Goal: Task Accomplishment & Management: Manage account settings

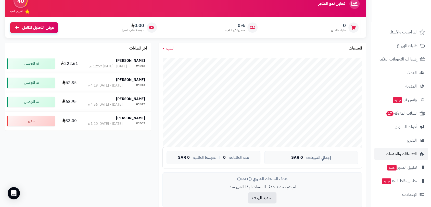
scroll to position [57, 0]
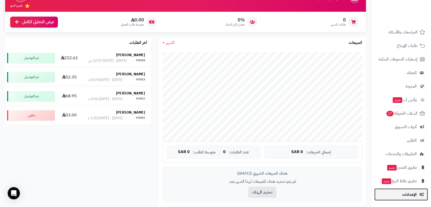
click at [409, 195] on span "الإعدادات" at bounding box center [409, 194] width 15 height 7
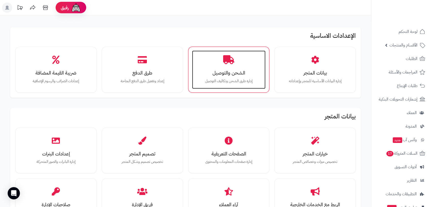
click at [232, 70] on h3 "الشحن والتوصيل" at bounding box center [229, 72] width 64 height 5
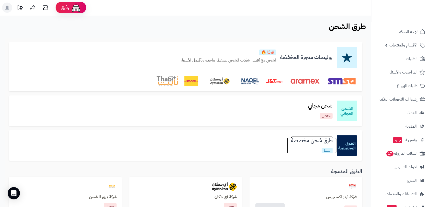
click at [300, 142] on h3 "طرق شحن مخصصة" at bounding box center [312, 141] width 50 height 6
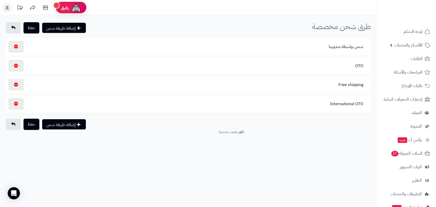
click at [304, 42] on section "شحن بواسطة مندوبينا" at bounding box center [188, 47] width 360 height 12
click at [335, 46] on button "شحن بواسطة مندوبينا" at bounding box center [345, 47] width 43 height 12
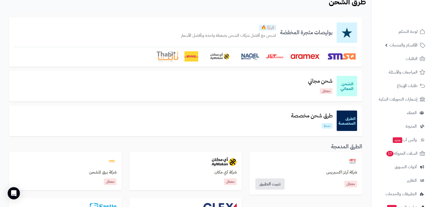
scroll to position [57, 0]
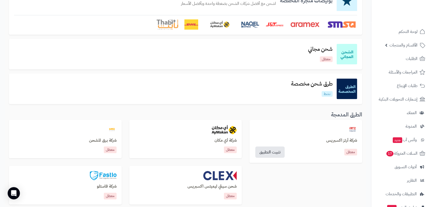
click at [301, 79] on div "طرق شحن مخصصة نشط" at bounding box center [185, 89] width 343 height 20
click at [301, 82] on h3 "طرق شحن مخصصة" at bounding box center [312, 84] width 50 height 6
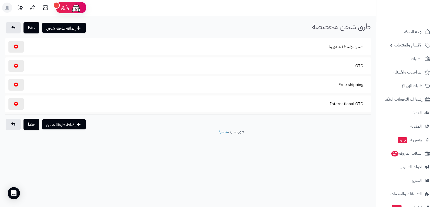
click at [318, 67] on section "OTO" at bounding box center [188, 66] width 360 height 12
click at [359, 65] on button "OTO" at bounding box center [359, 66] width 17 height 12
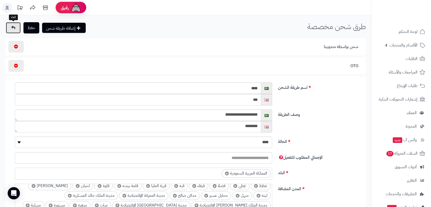
click at [8, 27] on link at bounding box center [13, 27] width 15 height 11
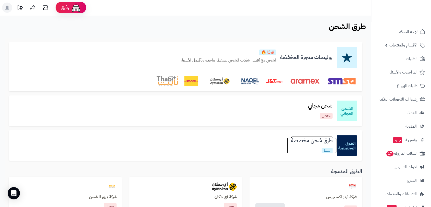
click at [304, 145] on link "طرق شحن مخصصة نشط" at bounding box center [312, 146] width 50 height 16
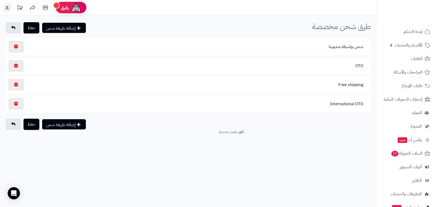
click at [319, 105] on section "International OTO" at bounding box center [188, 104] width 360 height 12
click at [336, 105] on button "International OTO" at bounding box center [346, 104] width 42 height 12
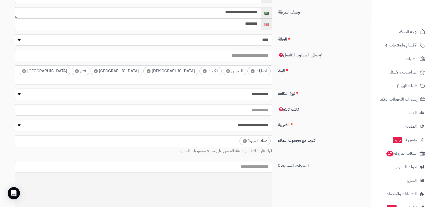
scroll to position [142, 0]
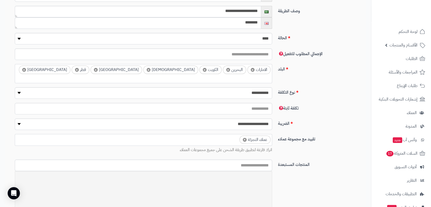
click at [264, 75] on input "search" at bounding box center [267, 78] width 7 height 6
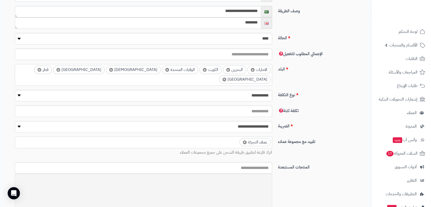
click at [55, 69] on ul "× الامارات × البحرين × الكويت × الولايات المتحدة × اليمن × عمان × قطر × مصر" at bounding box center [143, 73] width 257 height 19
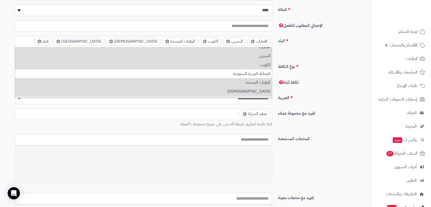
scroll to position [0, 0]
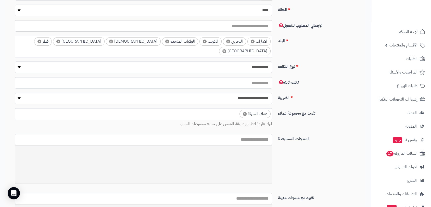
click at [314, 117] on div "**********" at bounding box center [187, 121] width 361 height 26
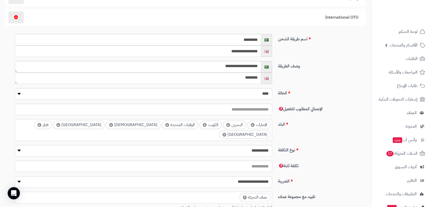
scroll to position [85, 0]
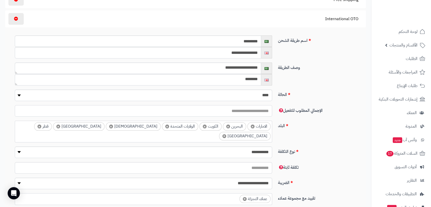
click at [249, 111] on input "number" at bounding box center [144, 110] width 258 height 11
click at [56, 129] on ul "× الامارات × البحرين × الكويت × الولايات المتحدة × اليمن × عمان × قطر × مصر" at bounding box center [143, 130] width 257 height 19
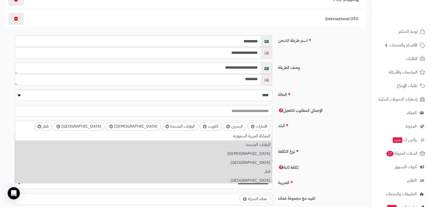
scroll to position [29, 0]
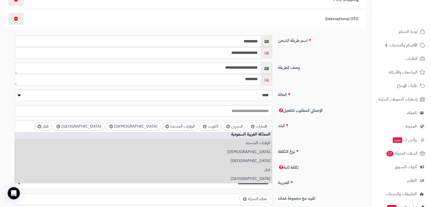
click at [316, 130] on div "**********" at bounding box center [187, 134] width 361 height 26
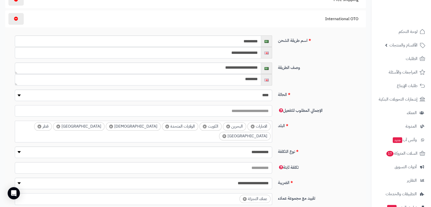
click at [253, 112] on input "number" at bounding box center [144, 110] width 258 height 11
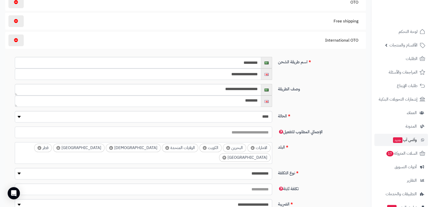
scroll to position [57, 0]
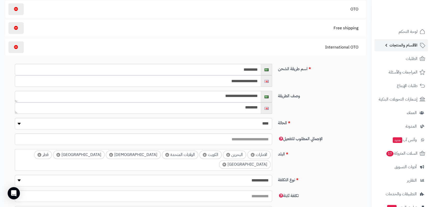
click at [389, 43] on link "الأقسام والمنتجات" at bounding box center [402, 45] width 54 height 12
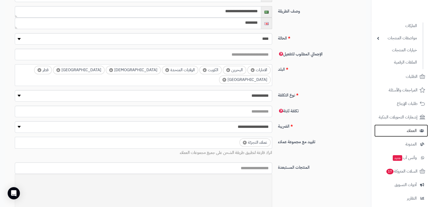
scroll to position [142, 0]
click at [67, 71] on ul "× الامارات × البحرين × الكويت × الولايات المتحدة × اليمن × عمان × قطر × مصر" at bounding box center [143, 73] width 257 height 19
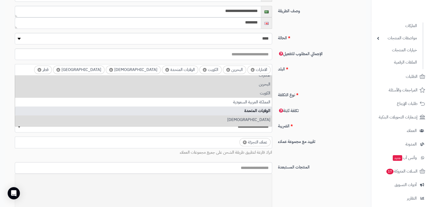
scroll to position [0, 0]
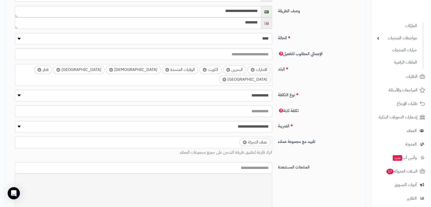
click at [331, 65] on label "البلد" at bounding box center [320, 68] width 88 height 8
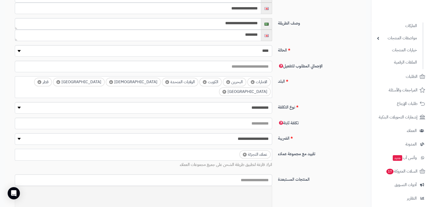
scroll to position [131, 0]
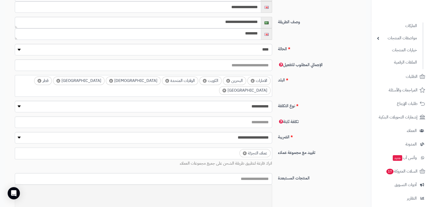
click at [68, 80] on ul "× الامارات × البحرين × الكويت × الولايات المتحدة × اليمن × عمان × قطر × مصر" at bounding box center [143, 84] width 257 height 19
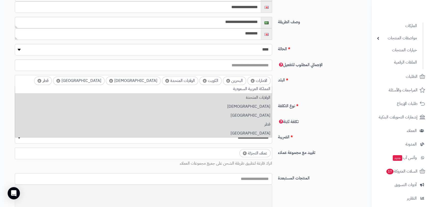
scroll to position [29, 0]
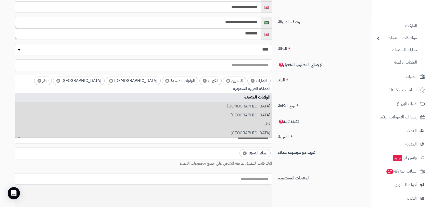
click at [341, 101] on div "**********" at bounding box center [187, 109] width 361 height 16
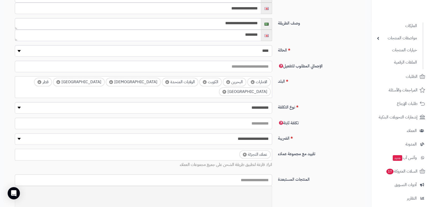
scroll to position [131, 0]
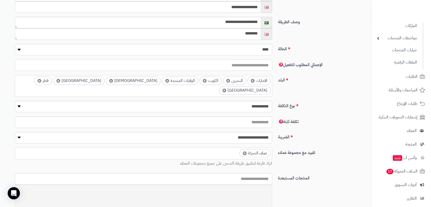
click at [232, 67] on input "number" at bounding box center [144, 64] width 258 height 11
click at [20, 62] on input "****" at bounding box center [144, 64] width 258 height 11
type input "*"
click at [20, 67] on input "*" at bounding box center [144, 64] width 258 height 11
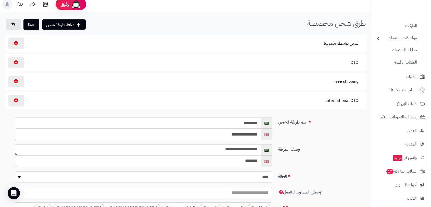
scroll to position [0, 0]
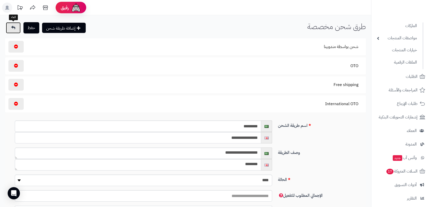
click at [16, 29] on link at bounding box center [13, 27] width 15 height 11
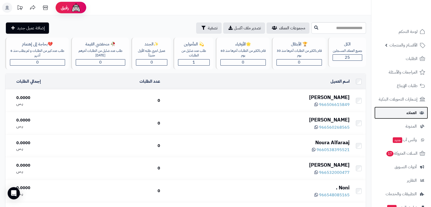
click at [410, 112] on span "العملاء" at bounding box center [412, 112] width 10 height 7
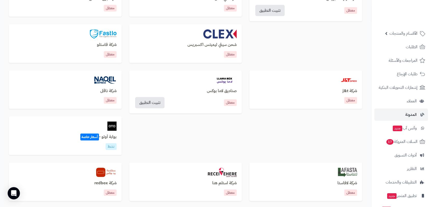
scroll to position [40, 0]
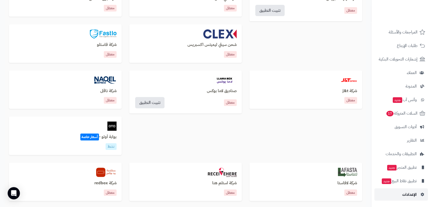
click at [411, 195] on span "الإعدادات" at bounding box center [409, 194] width 15 height 7
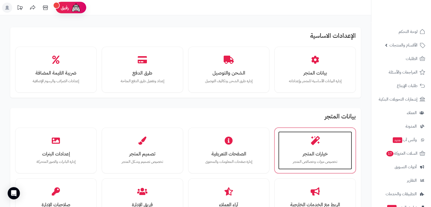
click at [317, 151] on h3 "خيارات المتجر" at bounding box center [316, 153] width 64 height 5
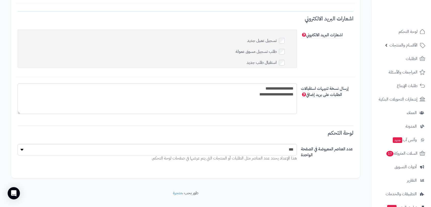
scroll to position [1589, 0]
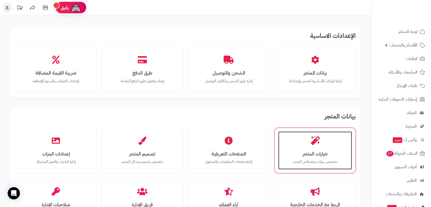
click at [321, 141] on div "خيارات المتجر تخصيص ميزات وخصائص المتجر" at bounding box center [315, 150] width 74 height 38
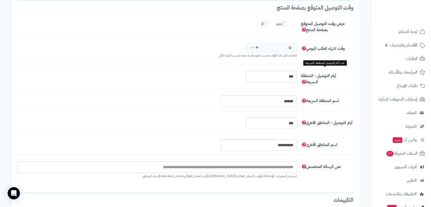
scroll to position [567, 0]
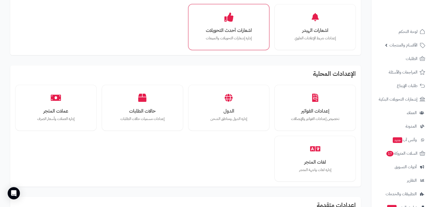
scroll to position [227, 0]
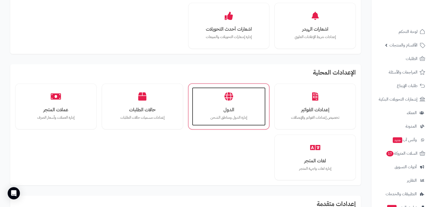
click at [226, 109] on h3 "الدول" at bounding box center [229, 109] width 64 height 5
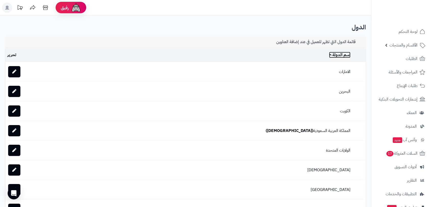
click at [336, 54] on link "اسم الدولة" at bounding box center [339, 55] width 21 height 6
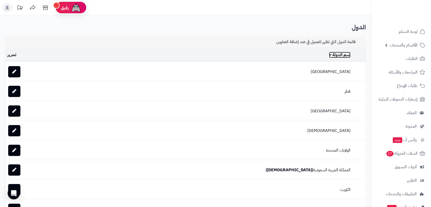
click at [332, 56] on link "اسم الدولة" at bounding box center [339, 55] width 21 height 6
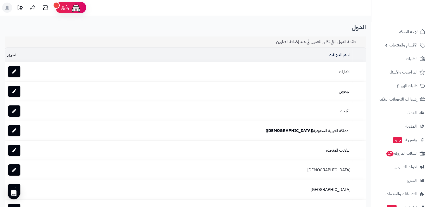
click at [311, 42] on h3 "قائمة الدول التي تظهر للعميل في عند إضافة العناوين" at bounding box center [319, 42] width 86 height 5
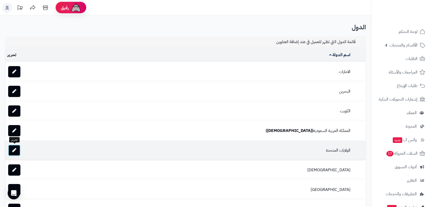
click at [12, 150] on icon at bounding box center [14, 150] width 4 height 4
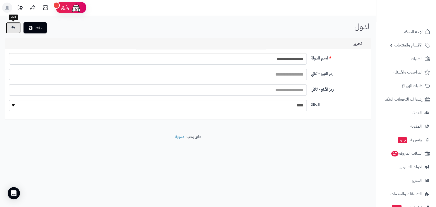
click at [11, 25] on link at bounding box center [13, 27] width 15 height 11
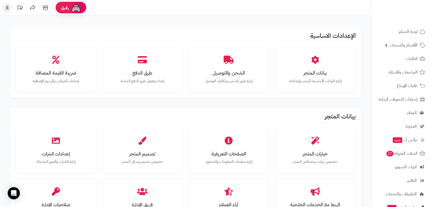
scroll to position [228, 0]
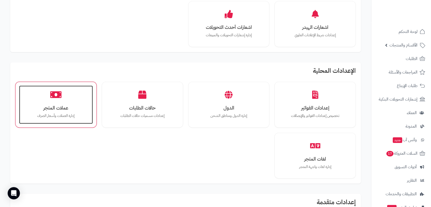
click at [53, 107] on h3 "عملات المتجر" at bounding box center [56, 107] width 64 height 5
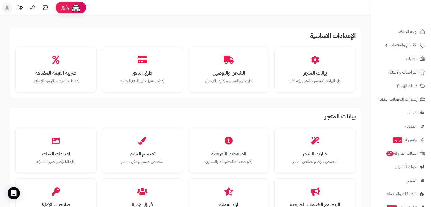
scroll to position [230, 0]
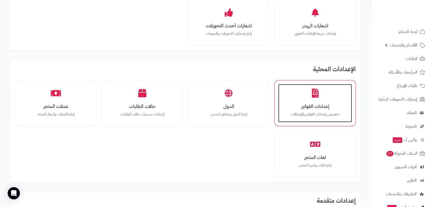
click at [314, 105] on h3 "إعدادات الفواتير" at bounding box center [316, 106] width 64 height 5
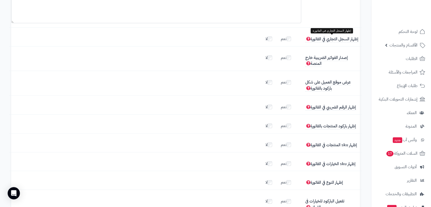
scroll to position [57, 0]
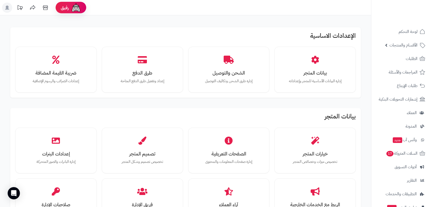
scroll to position [231, 0]
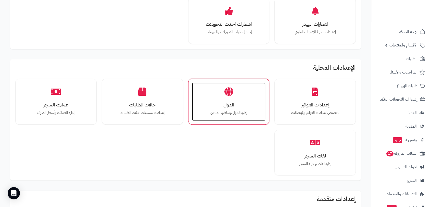
click at [226, 103] on h3 "الدول" at bounding box center [229, 104] width 64 height 5
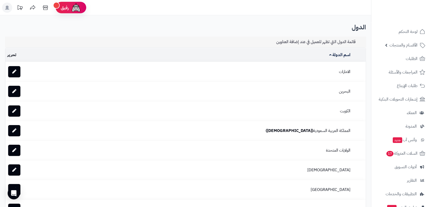
click at [12, 55] on td "تحرير" at bounding box center [34, 55] width 58 height 14
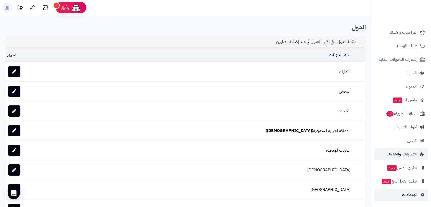
scroll to position [40, 0]
click at [413, 195] on span "الإعدادات" at bounding box center [409, 194] width 15 height 7
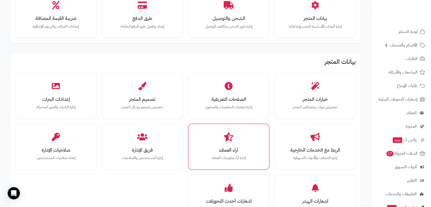
scroll to position [57, 0]
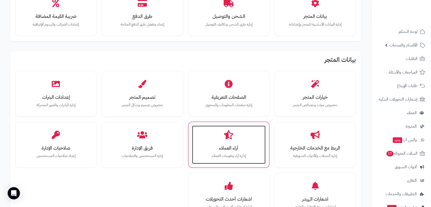
click at [229, 147] on h3 "آراء العملاء" at bounding box center [229, 147] width 64 height 5
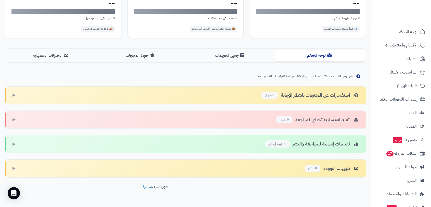
scroll to position [90, 0]
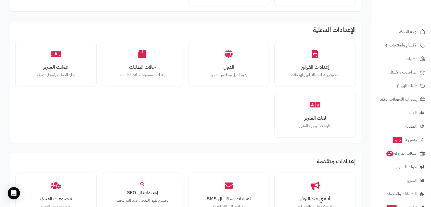
scroll to position [285, 0]
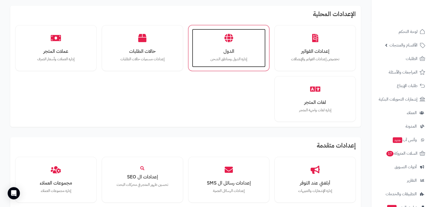
click at [232, 56] on div "الدول إدارة الدول ومناطق الشحن" at bounding box center [229, 48] width 74 height 38
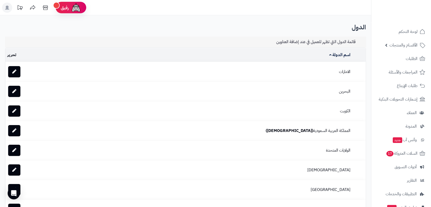
click at [9, 56] on td "تحرير" at bounding box center [34, 55] width 58 height 14
click at [212, 57] on td "اسم الدولة" at bounding box center [208, 55] width 289 height 14
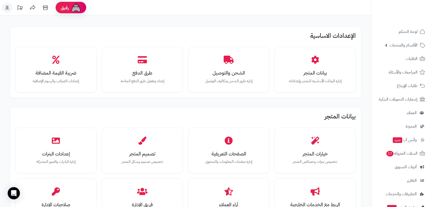
scroll to position [285, 0]
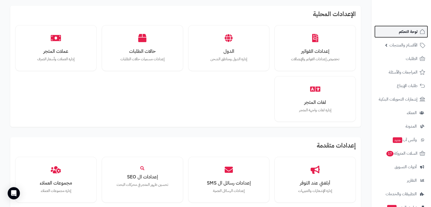
click at [408, 33] on span "لوحة التحكم" at bounding box center [408, 31] width 19 height 7
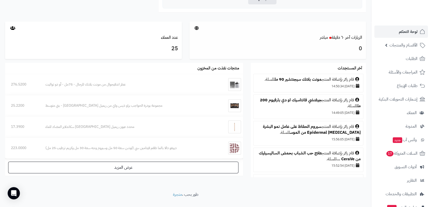
scroll to position [260, 0]
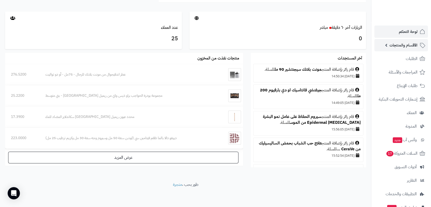
click at [403, 46] on span "الأقسام والمنتجات" at bounding box center [404, 45] width 28 height 7
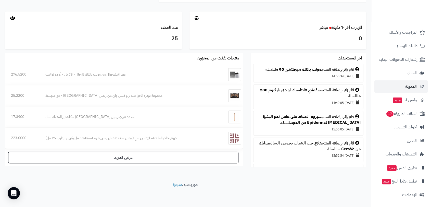
scroll to position [115, 0]
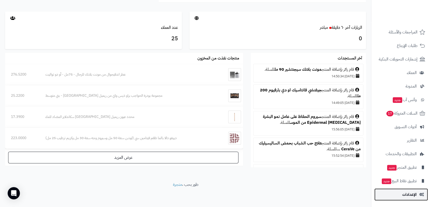
click at [412, 192] on span "الإعدادات" at bounding box center [409, 194] width 15 height 7
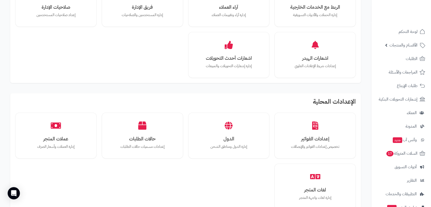
scroll to position [198, 0]
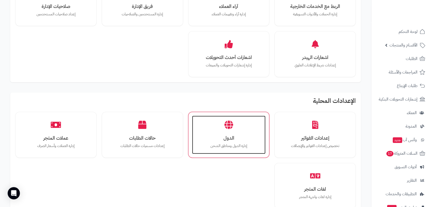
click at [238, 131] on div "الدول إدارة الدول ومناطق الشحن" at bounding box center [229, 135] width 74 height 38
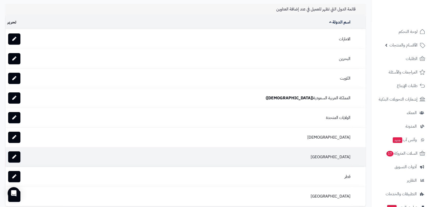
scroll to position [26, 0]
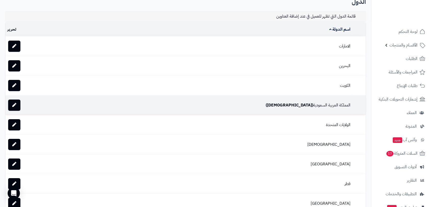
click at [257, 102] on td "المملكة العربية السعودية (الافتراضي)" at bounding box center [208, 104] width 289 height 19
click at [10, 103] on link at bounding box center [14, 105] width 12 height 11
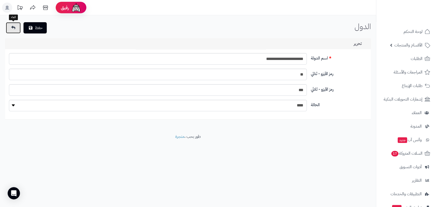
click at [14, 29] on icon at bounding box center [13, 28] width 4 height 4
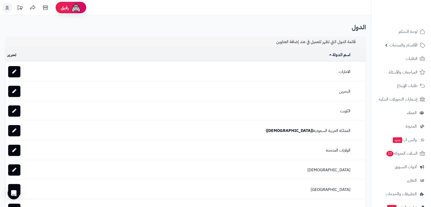
click at [5, 8] on rect at bounding box center [7, 8] width 10 height 10
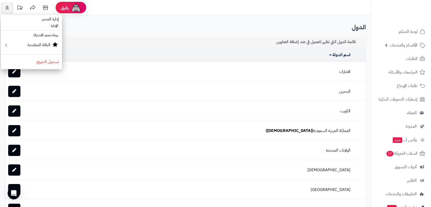
click at [246, 9] on header "رفيق ! الطلبات معالجة مكتمل إرجاع المنتجات العملاء المتواجدون الان 25 عملاء منت…" at bounding box center [215, 7] width 431 height 15
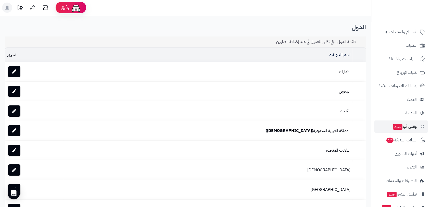
scroll to position [40, 0]
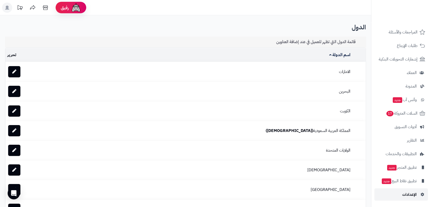
click at [407, 192] on span "الإعدادات" at bounding box center [409, 194] width 15 height 7
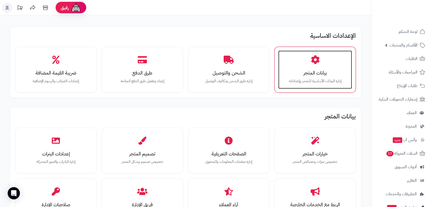
click at [315, 68] on div "بيانات المتجر إدارة البيانات الأساسية للمتجر وإعداداته" at bounding box center [315, 70] width 74 height 38
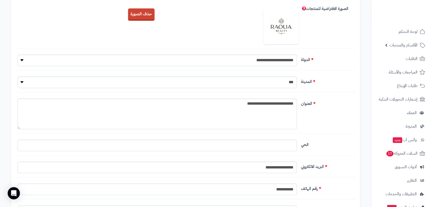
scroll to position [170, 0]
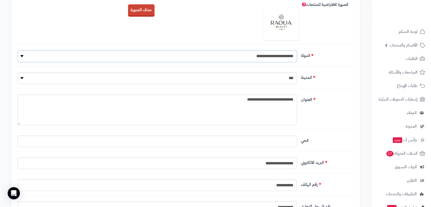
click at [230, 54] on select "**********" at bounding box center [157, 56] width 279 height 11
click at [212, 42] on div "الصورة الافتراضية للمنتجات رفع صورة افتراضية للمنتجات حذف الصورة" at bounding box center [186, 21] width 340 height 45
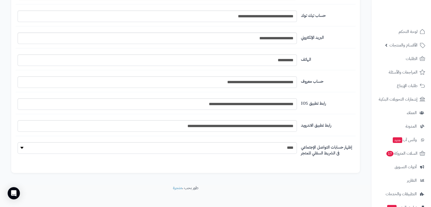
scroll to position [581, 0]
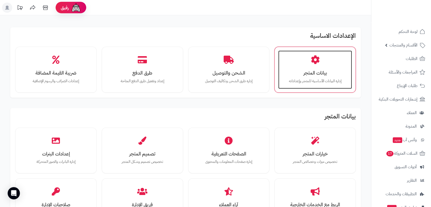
click at [325, 63] on div "بيانات المتجر إدارة البيانات الأساسية للمتجر وإعداداته" at bounding box center [315, 70] width 74 height 38
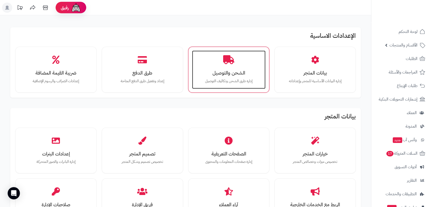
click at [235, 74] on h3 "الشحن والتوصيل" at bounding box center [229, 72] width 64 height 5
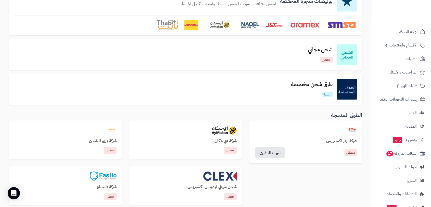
scroll to position [57, 0]
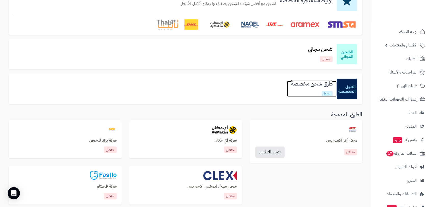
click at [303, 81] on h3 "طرق شحن مخصصة" at bounding box center [312, 84] width 50 height 6
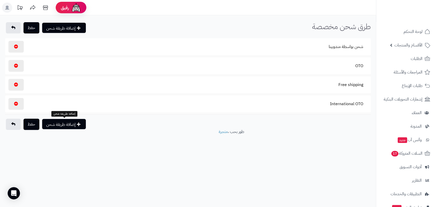
click at [67, 121] on button "إضافة طريقة شحن" at bounding box center [64, 124] width 44 height 10
select select
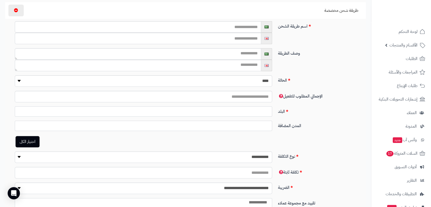
scroll to position [113, 0]
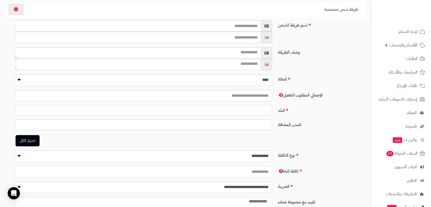
click at [253, 108] on ul at bounding box center [143, 109] width 257 height 7
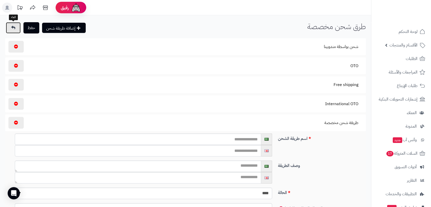
scroll to position [120, 0]
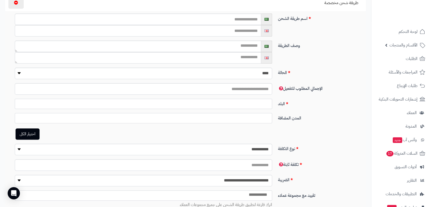
click at [8, 29] on div "**********" at bounding box center [185, 120] width 371 height 451
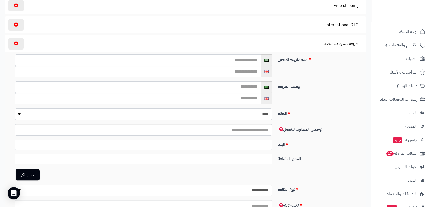
scroll to position [6, 0]
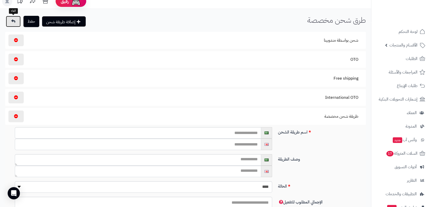
click at [14, 21] on icon at bounding box center [13, 21] width 4 height 4
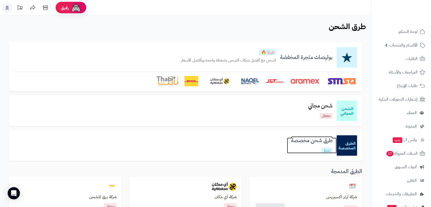
click at [303, 141] on h3 "طرق شحن مخصصة" at bounding box center [312, 141] width 50 height 6
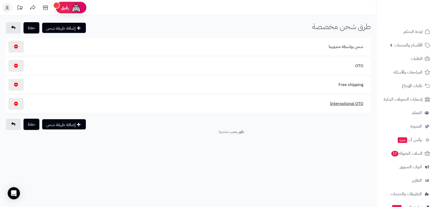
drag, startPoint x: 351, startPoint y: 102, endPoint x: 359, endPoint y: 105, distance: 8.3
click at [359, 105] on button "International OTO" at bounding box center [346, 104] width 42 height 12
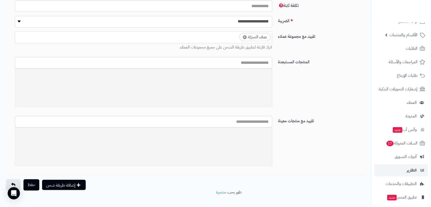
scroll to position [40, 0]
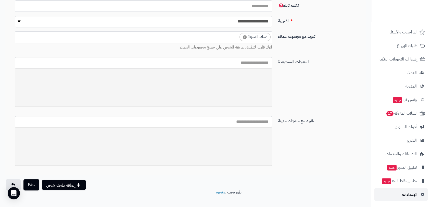
click at [417, 190] on link "الإعدادات" at bounding box center [402, 194] width 54 height 12
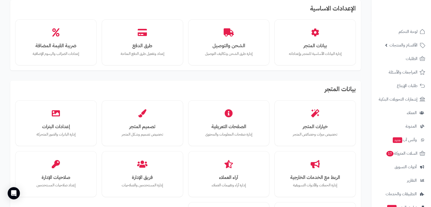
scroll to position [28, 0]
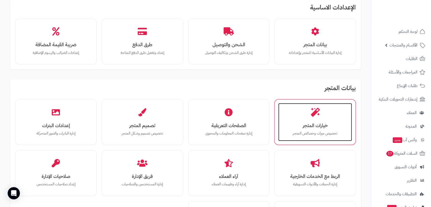
click at [318, 125] on h3 "خيارات المتجر" at bounding box center [316, 125] width 64 height 5
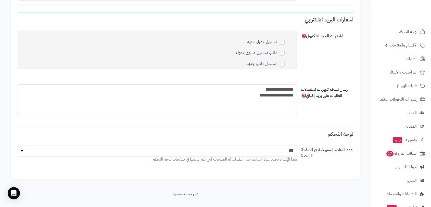
scroll to position [1589, 0]
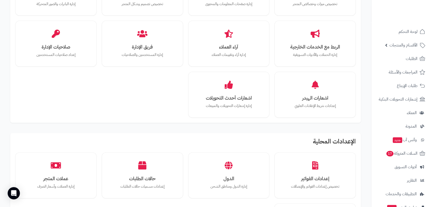
scroll to position [198, 0]
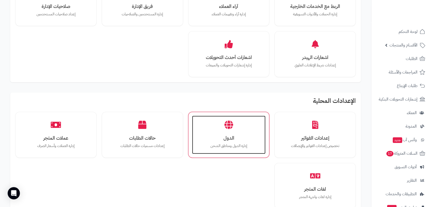
click at [220, 132] on div "الدول إدارة الدول ومناطق الشحن" at bounding box center [229, 135] width 74 height 38
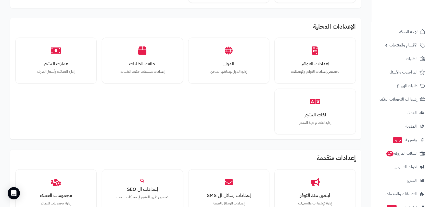
scroll to position [341, 0]
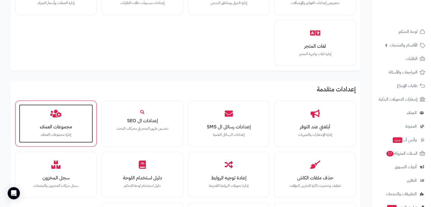
click at [47, 128] on h3 "مجموعات العملاء" at bounding box center [56, 126] width 64 height 5
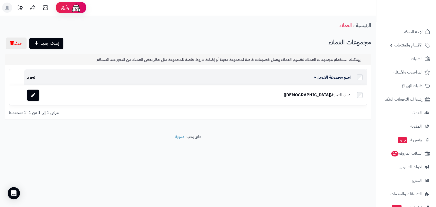
click at [341, 94] on td "عملاء التجزئة (الافتراضي)" at bounding box center [221, 94] width 262 height 19
click at [35, 96] on icon at bounding box center [33, 95] width 4 height 4
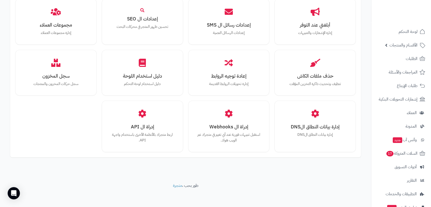
scroll to position [444, 0]
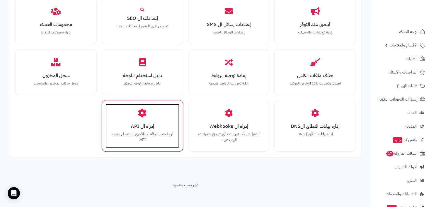
click at [147, 124] on h3 "إدراة ال API" at bounding box center [143, 126] width 64 height 5
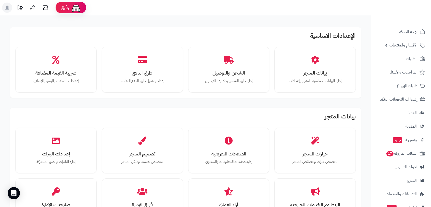
scroll to position [444, 0]
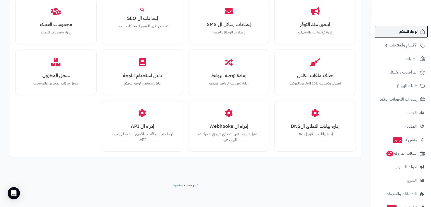
click at [413, 27] on link "لوحة التحكم" at bounding box center [402, 32] width 54 height 12
